Goal: Task Accomplishment & Management: Manage account settings

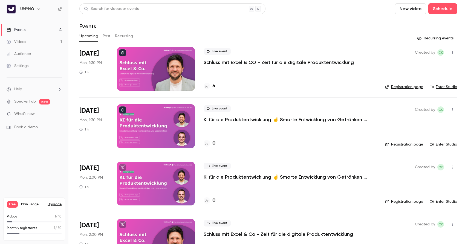
click at [240, 60] on p "Schluss mit Excel & CO - Zeit für die digitale Produktentwicklung" at bounding box center [279, 62] width 150 height 7
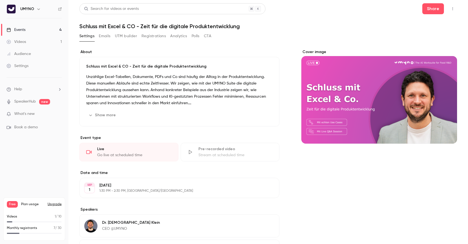
click at [154, 38] on button "Registrations" at bounding box center [154, 36] width 24 height 9
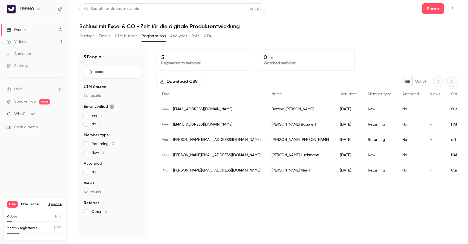
click at [27, 31] on link "Events 4" at bounding box center [34, 30] width 68 height 12
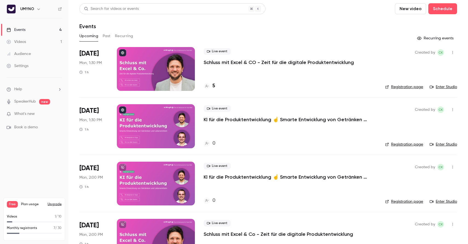
click at [416, 86] on link "Registration page" at bounding box center [404, 86] width 38 height 5
